Goal: Task Accomplishment & Management: Use online tool/utility

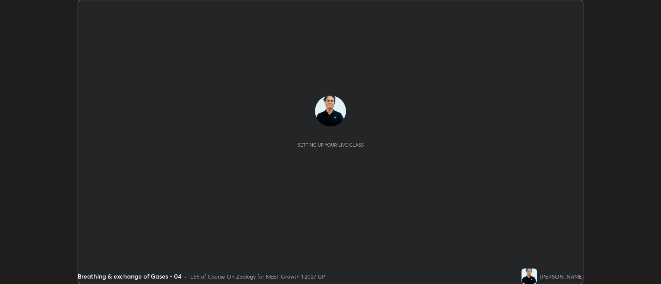
scroll to position [284, 661]
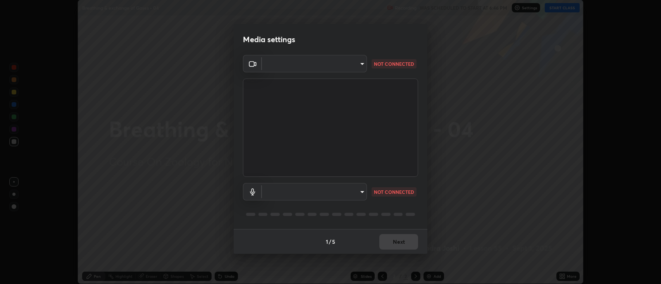
type input "2c539df44b605aa39b17bbacab34c2b800175de7e12b0f96efb5519cb0c2d180"
type input "default"
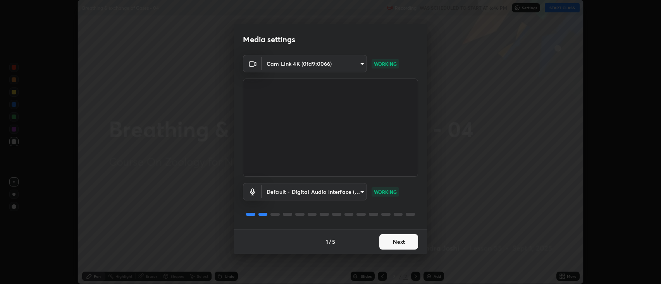
click at [405, 239] on button "Next" at bounding box center [398, 241] width 39 height 15
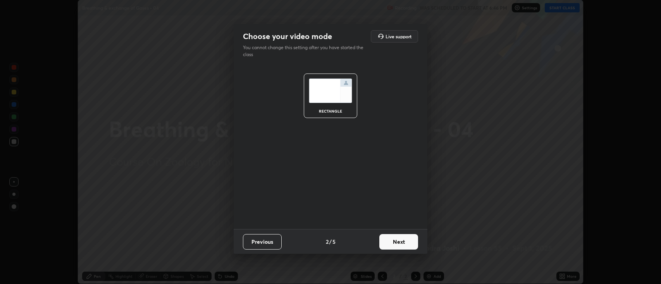
click at [402, 243] on button "Next" at bounding box center [398, 241] width 39 height 15
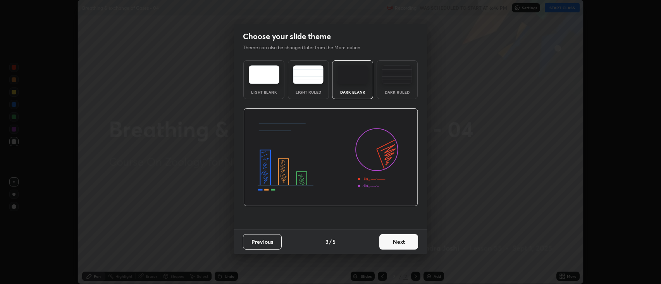
click at [402, 243] on button "Next" at bounding box center [398, 241] width 39 height 15
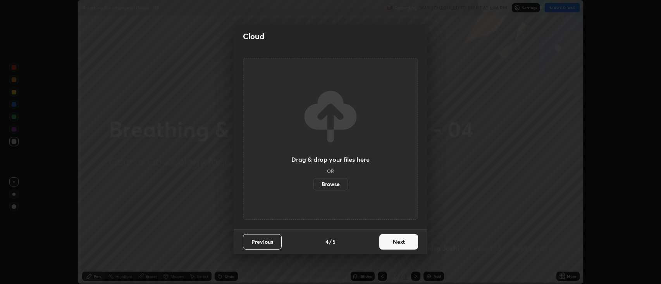
click at [330, 184] on label "Browse" at bounding box center [330, 184] width 34 height 12
click at [313, 184] on input "Browse" at bounding box center [313, 184] width 0 height 12
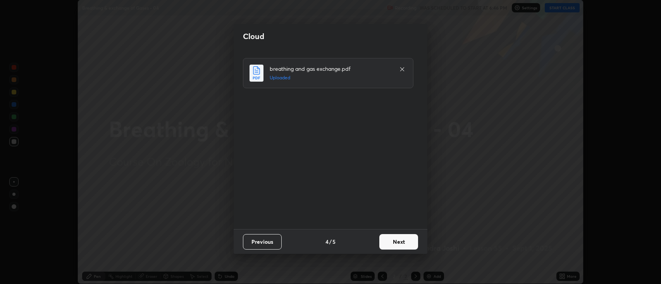
click at [391, 241] on button "Next" at bounding box center [398, 241] width 39 height 15
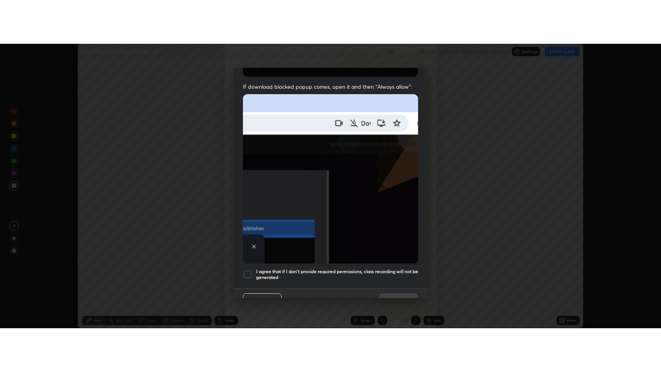
scroll to position [157, 0]
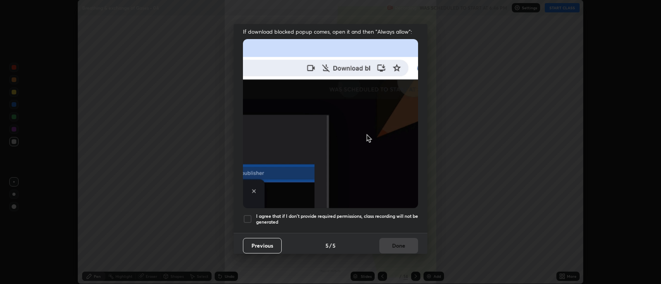
click at [250, 215] on div at bounding box center [247, 219] width 9 height 9
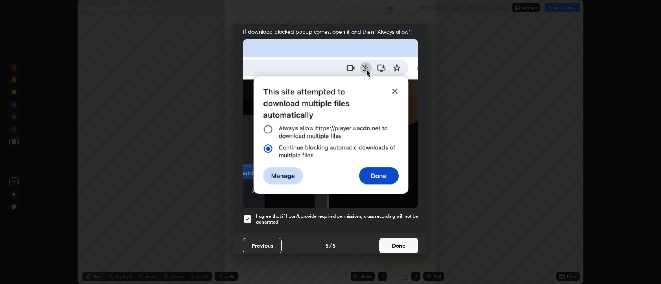
click at [394, 245] on button "Done" at bounding box center [398, 245] width 39 height 15
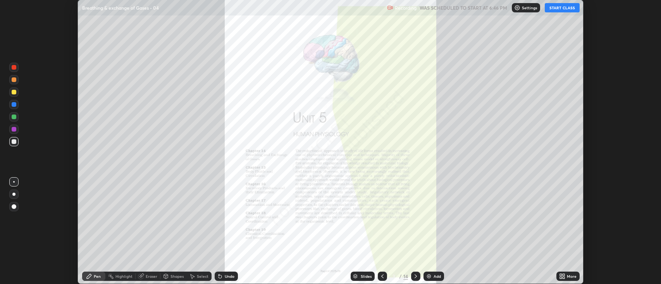
click at [564, 277] on icon at bounding box center [564, 278] width 2 height 2
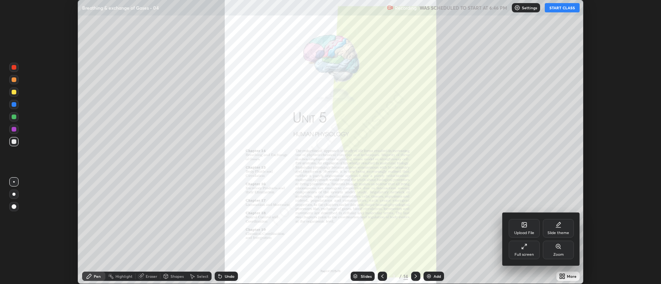
click at [562, 10] on div at bounding box center [330, 142] width 661 height 284
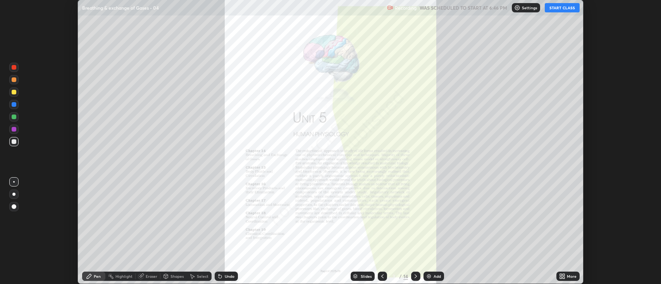
click at [561, 278] on icon at bounding box center [561, 278] width 2 height 2
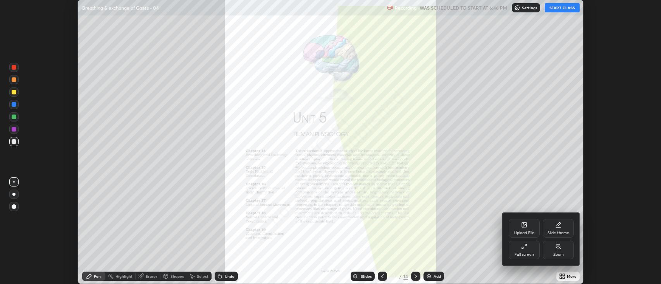
click at [530, 249] on div "Full screen" at bounding box center [524, 250] width 31 height 19
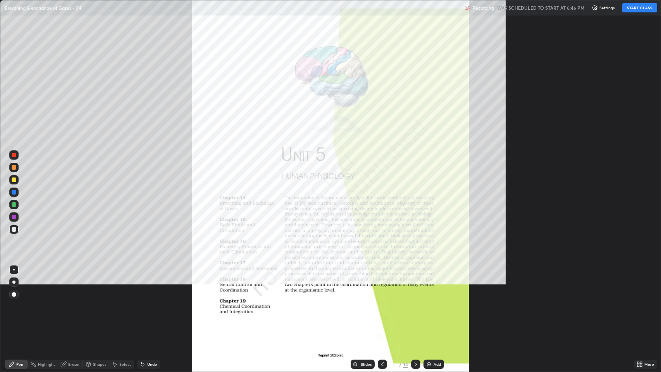
scroll to position [372, 661]
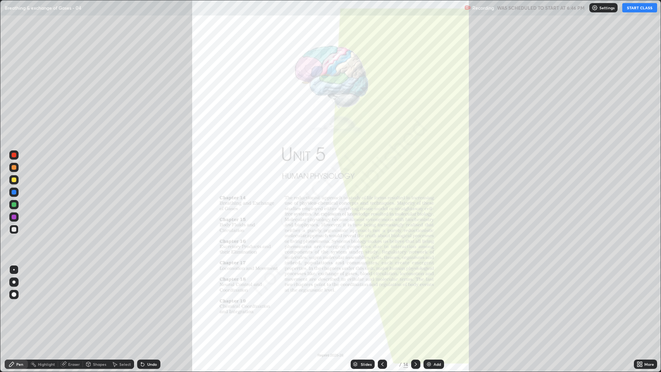
click at [641, 8] on button "START CLASS" at bounding box center [639, 7] width 35 height 9
click at [429, 284] on img at bounding box center [429, 364] width 6 height 6
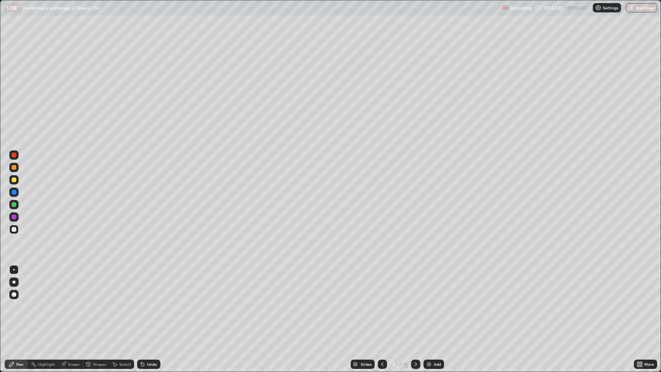
click at [15, 281] on div at bounding box center [13, 281] width 9 height 9
click at [14, 215] on div at bounding box center [14, 217] width 5 height 5
click at [14, 154] on div at bounding box center [14, 155] width 5 height 5
click at [13, 169] on div at bounding box center [14, 167] width 5 height 5
click at [15, 284] on div at bounding box center [14, 294] width 5 height 5
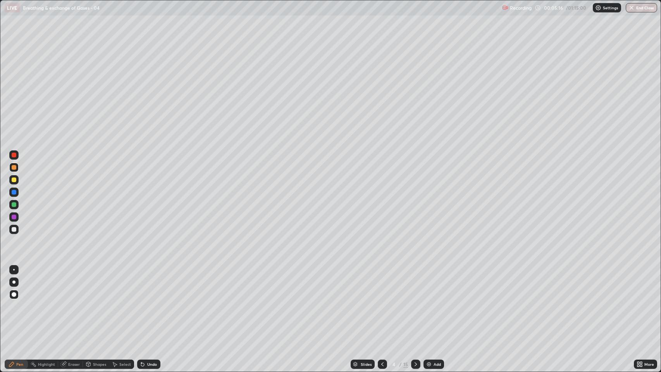
click at [13, 193] on div at bounding box center [14, 192] width 5 height 5
click at [14, 228] on div at bounding box center [14, 229] width 5 height 5
click at [14, 270] on div at bounding box center [14, 270] width 2 height 2
click at [153, 284] on div "Undo" at bounding box center [152, 364] width 10 height 4
click at [149, 284] on div "Undo" at bounding box center [152, 364] width 10 height 4
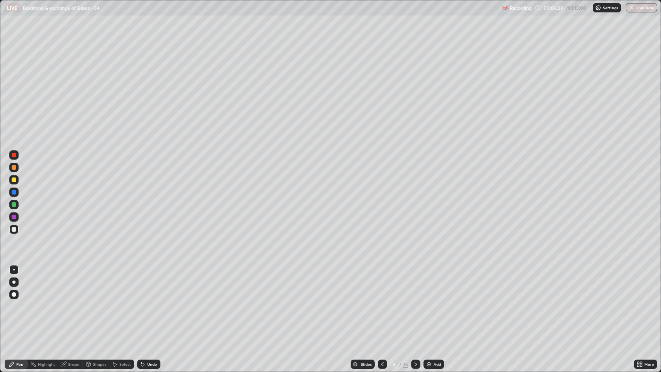
click at [150, 284] on div "Undo" at bounding box center [152, 364] width 10 height 4
click at [14, 205] on div at bounding box center [14, 204] width 5 height 5
click at [14, 220] on div at bounding box center [13, 216] width 9 height 9
click at [12, 155] on div at bounding box center [14, 155] width 5 height 5
click at [14, 204] on div at bounding box center [14, 204] width 5 height 5
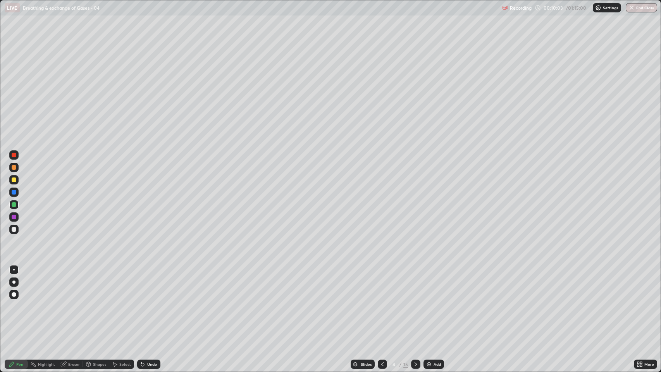
click at [14, 193] on div at bounding box center [14, 192] width 5 height 5
click at [148, 284] on div "Undo" at bounding box center [152, 364] width 10 height 4
click at [209, 284] on div "Slides 4 / 15 Add" at bounding box center [397, 363] width 474 height 15
click at [217, 284] on div "Slides 4 / 15 Add" at bounding box center [397, 363] width 474 height 15
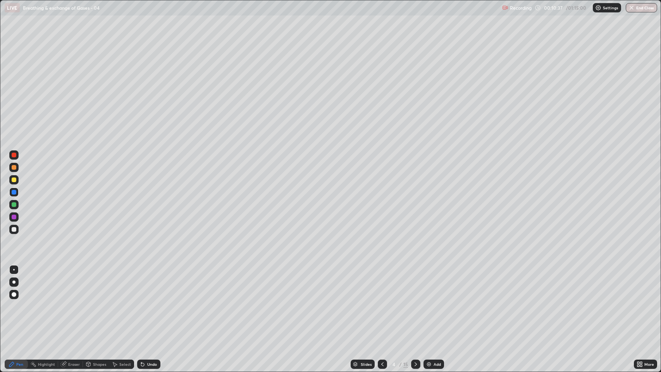
click at [219, 284] on div "Slides 4 / 15 Add" at bounding box center [397, 363] width 474 height 15
click at [432, 284] on div "Add" at bounding box center [434, 364] width 21 height 9
click at [17, 230] on div at bounding box center [13, 229] width 9 height 9
click at [15, 219] on div at bounding box center [14, 217] width 5 height 5
click at [14, 203] on div at bounding box center [14, 204] width 5 height 5
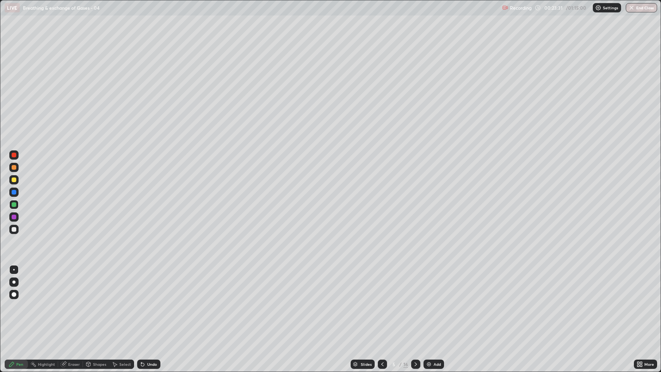
click at [14, 167] on div at bounding box center [14, 167] width 5 height 5
click at [14, 284] on div at bounding box center [14, 294] width 5 height 5
click at [15, 155] on div at bounding box center [14, 155] width 5 height 5
click at [435, 284] on div "Add" at bounding box center [437, 364] width 7 height 4
click at [10, 228] on div at bounding box center [13, 229] width 9 height 9
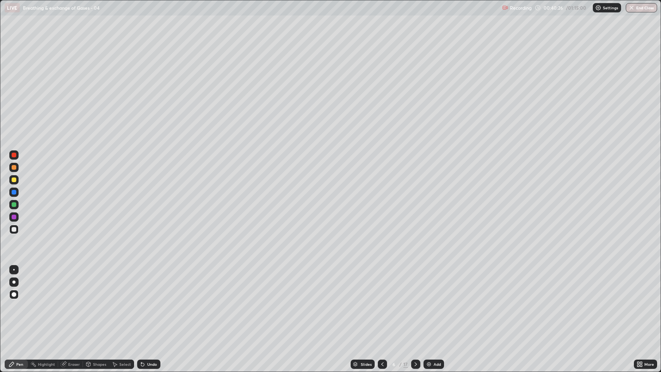
click at [417, 284] on icon at bounding box center [416, 364] width 6 height 6
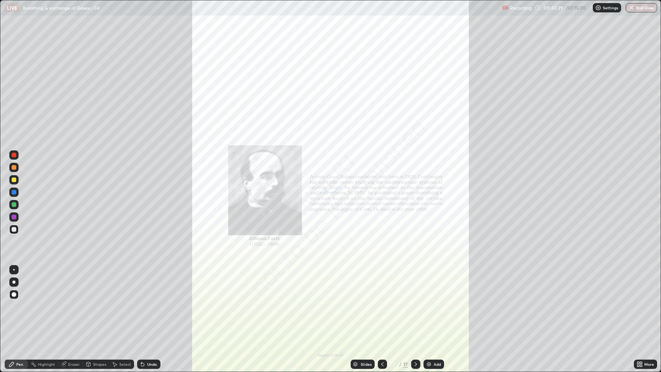
click at [430, 284] on img at bounding box center [429, 364] width 6 height 6
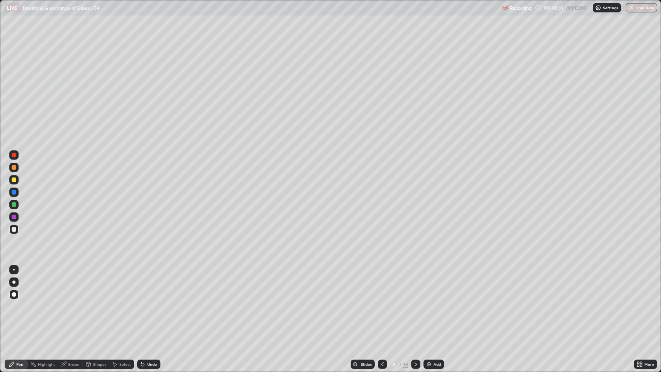
click at [14, 268] on div at bounding box center [13, 269] width 9 height 9
click at [151, 284] on div "Undo" at bounding box center [152, 364] width 10 height 4
click at [14, 282] on div at bounding box center [13, 282] width 3 height 3
click at [14, 205] on div at bounding box center [14, 204] width 5 height 5
click at [14, 228] on div at bounding box center [14, 229] width 5 height 5
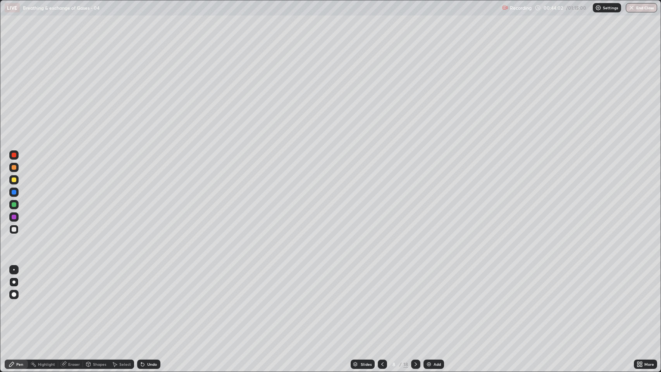
click at [14, 270] on div at bounding box center [14, 270] width 2 height 2
click at [12, 177] on div at bounding box center [13, 179] width 9 height 9
click at [15, 192] on div at bounding box center [14, 192] width 5 height 5
click at [15, 230] on div at bounding box center [14, 229] width 5 height 5
click at [15, 155] on div at bounding box center [14, 155] width 5 height 5
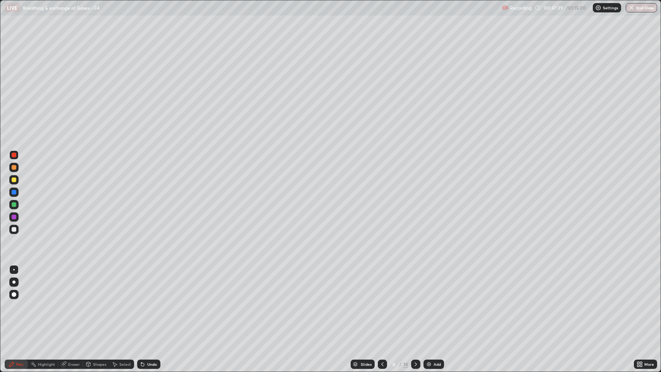
click at [13, 179] on div at bounding box center [14, 179] width 5 height 5
click at [14, 230] on div at bounding box center [14, 229] width 5 height 5
click at [15, 191] on div at bounding box center [14, 192] width 5 height 5
click at [152, 284] on div "Undo" at bounding box center [152, 364] width 10 height 4
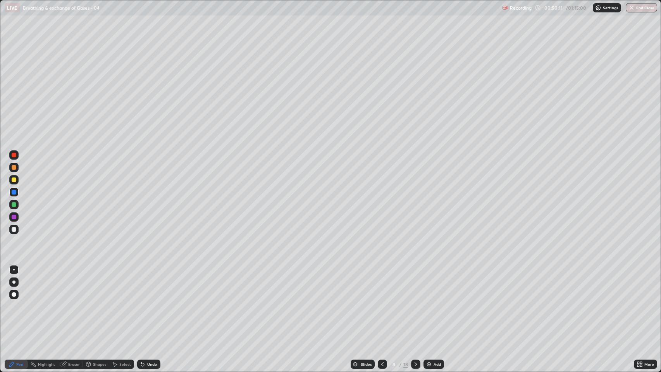
click at [152, 284] on div "Undo" at bounding box center [152, 364] width 10 height 4
click at [153, 284] on div "Undo" at bounding box center [152, 364] width 10 height 4
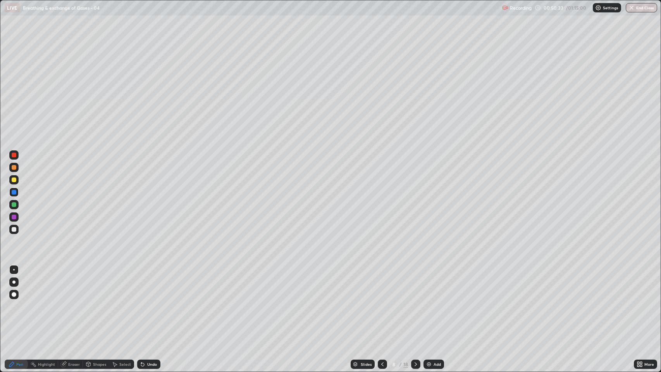
click at [9, 227] on div at bounding box center [13, 229] width 9 height 9
click at [153, 284] on div "Undo" at bounding box center [152, 364] width 10 height 4
click at [152, 284] on div "Undo" at bounding box center [152, 364] width 10 height 4
click at [439, 284] on div "Add" at bounding box center [437, 364] width 7 height 4
click at [15, 166] on div at bounding box center [14, 167] width 5 height 5
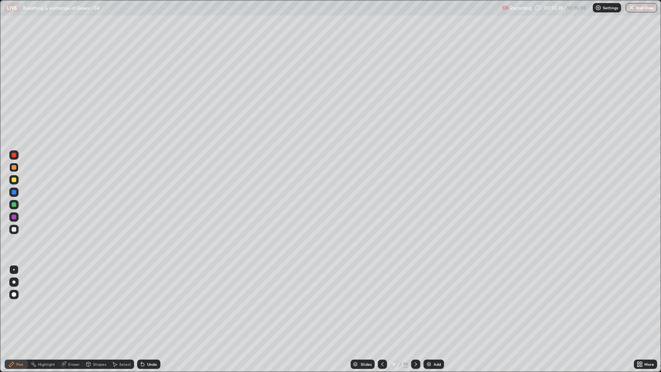
click at [381, 284] on icon at bounding box center [382, 364] width 2 height 4
click at [14, 167] on div at bounding box center [14, 167] width 5 height 5
click at [368, 284] on div "Slides" at bounding box center [366, 364] width 11 height 4
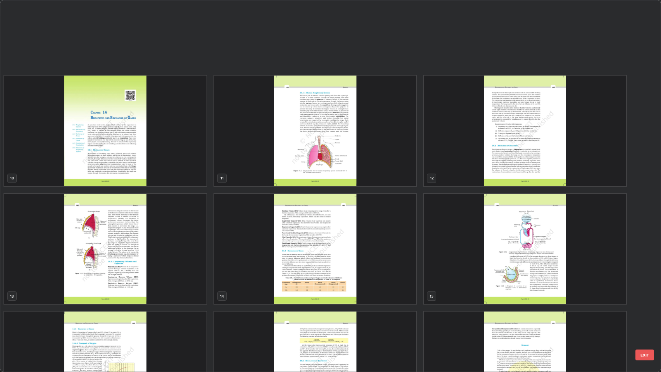
scroll to position [455, 0]
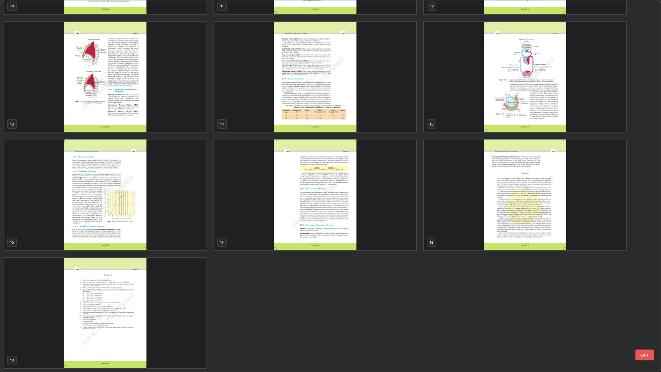
click at [178, 219] on img "grid" at bounding box center [105, 194] width 202 height 110
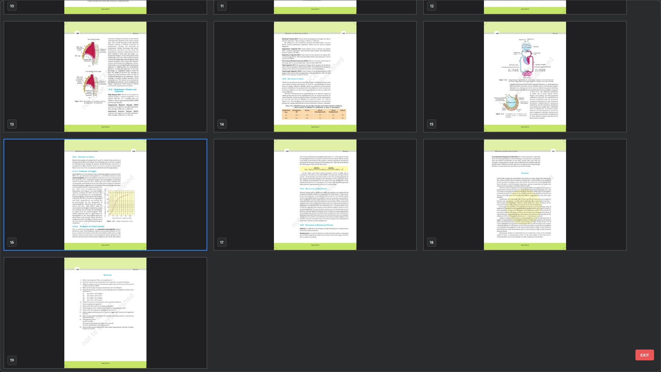
click at [172, 220] on img "grid" at bounding box center [105, 194] width 202 height 110
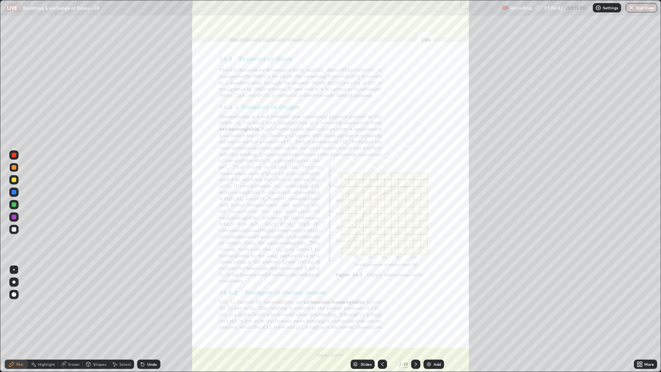
click at [169, 220] on img "grid" at bounding box center [105, 194] width 202 height 110
click at [642, 284] on icon at bounding box center [641, 366] width 2 height 2
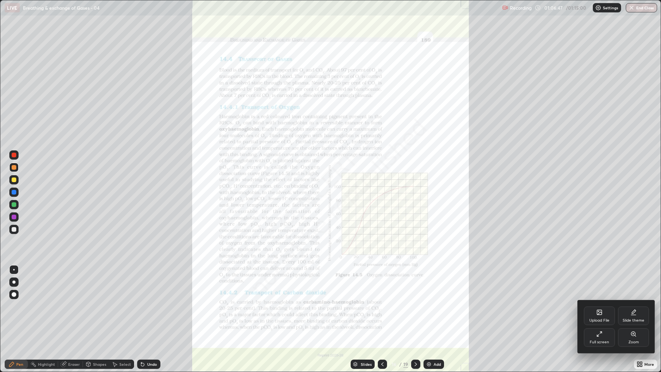
click at [633, 284] on div "Zoom" at bounding box center [633, 337] width 31 height 19
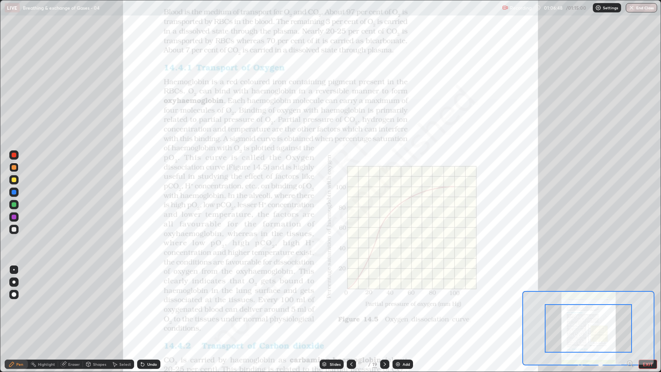
click at [629, 284] on icon at bounding box center [630, 364] width 8 height 8
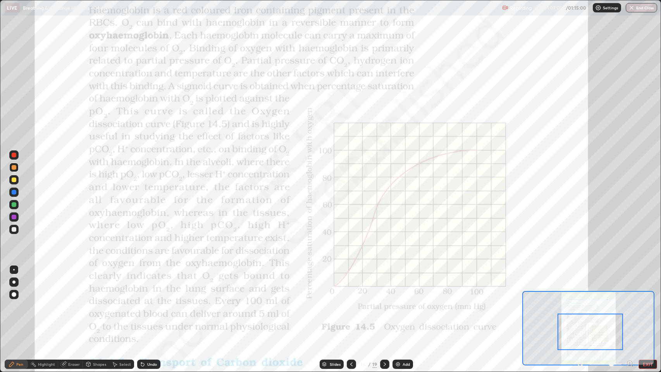
click at [16, 153] on div at bounding box center [14, 155] width 5 height 5
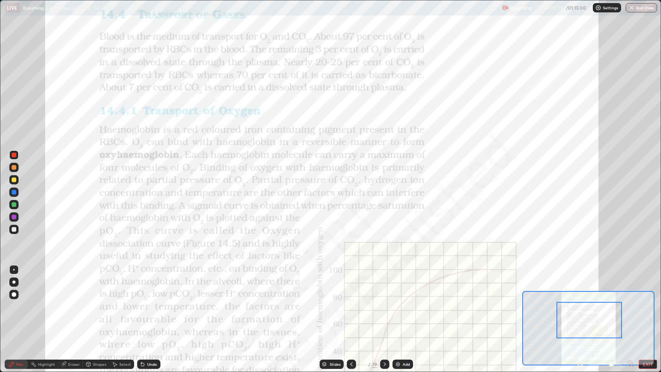
click at [630, 284] on icon at bounding box center [630, 363] width 2 height 0
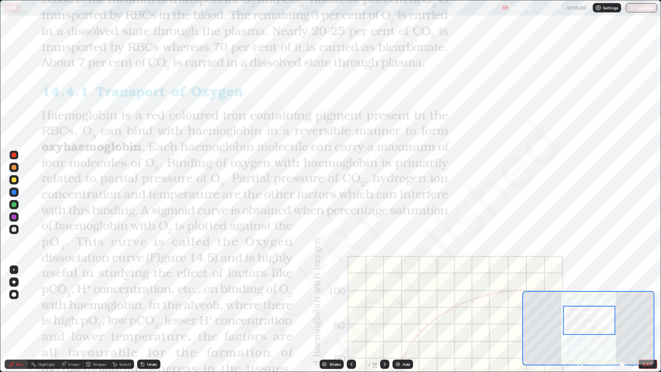
click at [630, 284] on div at bounding box center [605, 364] width 57 height 9
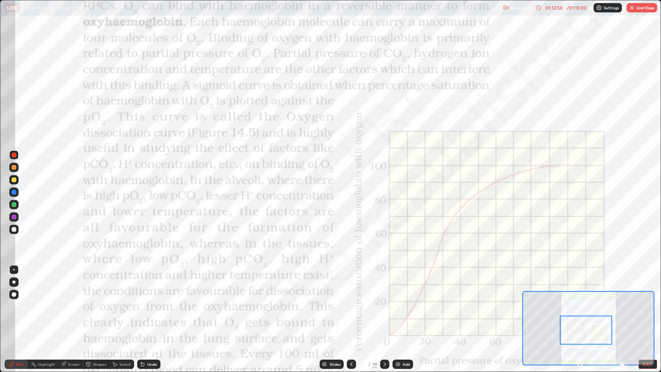
click at [647, 284] on button "EXIT" at bounding box center [648, 364] width 19 height 9
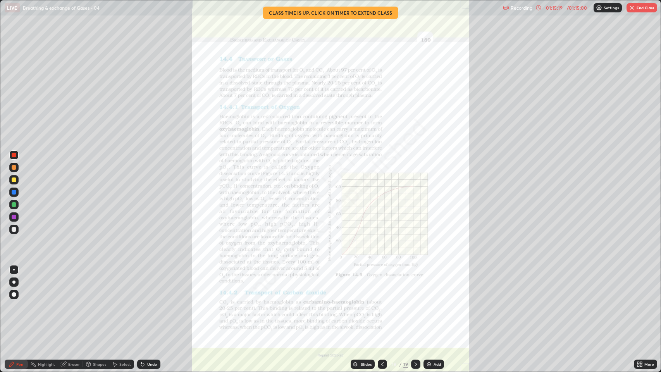
click at [643, 8] on button "End Class" at bounding box center [642, 7] width 31 height 9
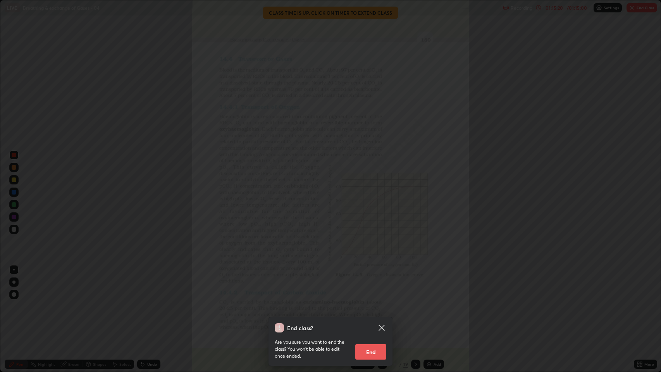
click at [374, 284] on button "End" at bounding box center [370, 351] width 31 height 15
